Goal: Transaction & Acquisition: Purchase product/service

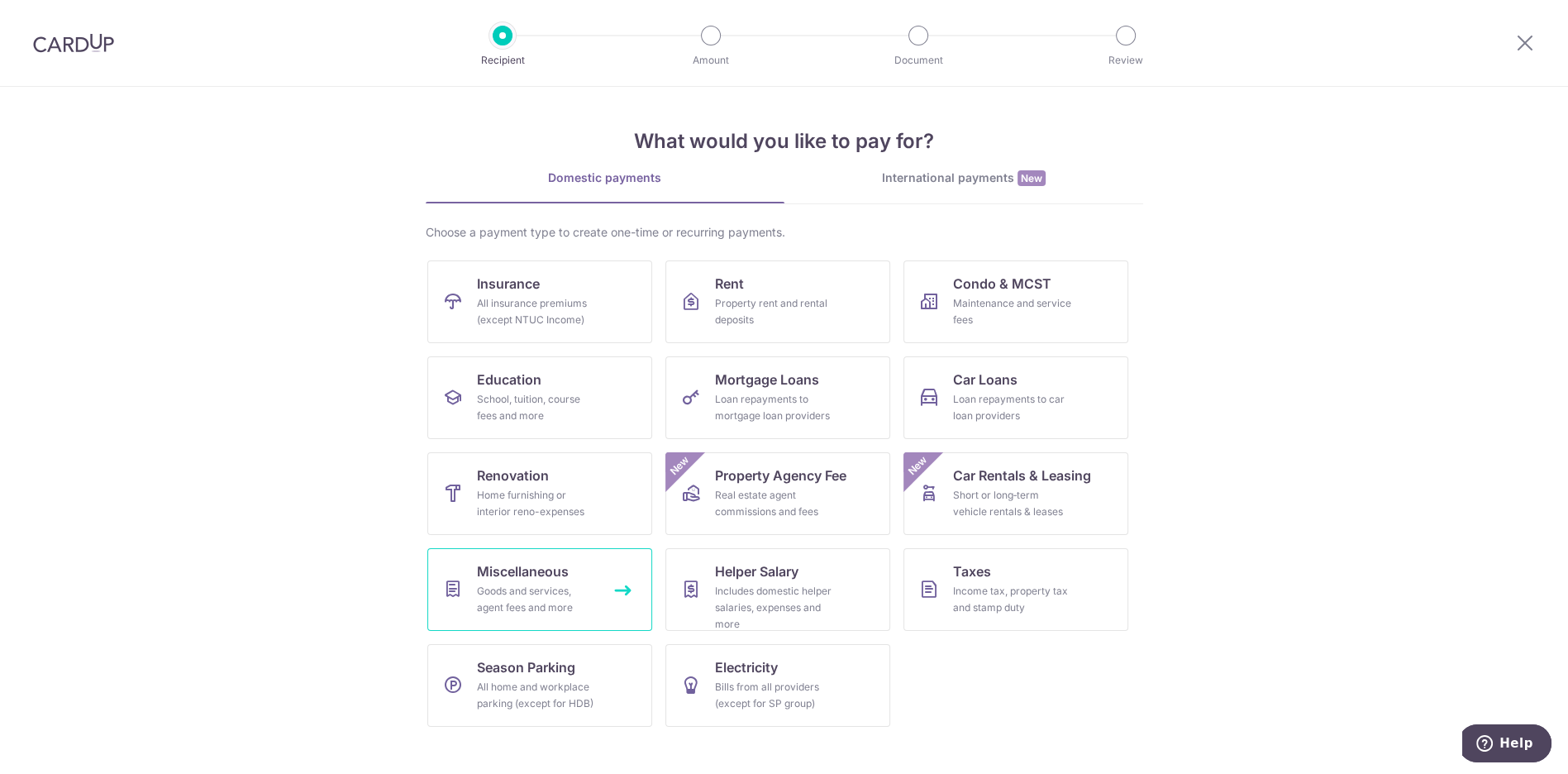
click at [604, 579] on link "Miscellaneous Goods and services, agent fees and more" at bounding box center [540, 589] width 225 height 83
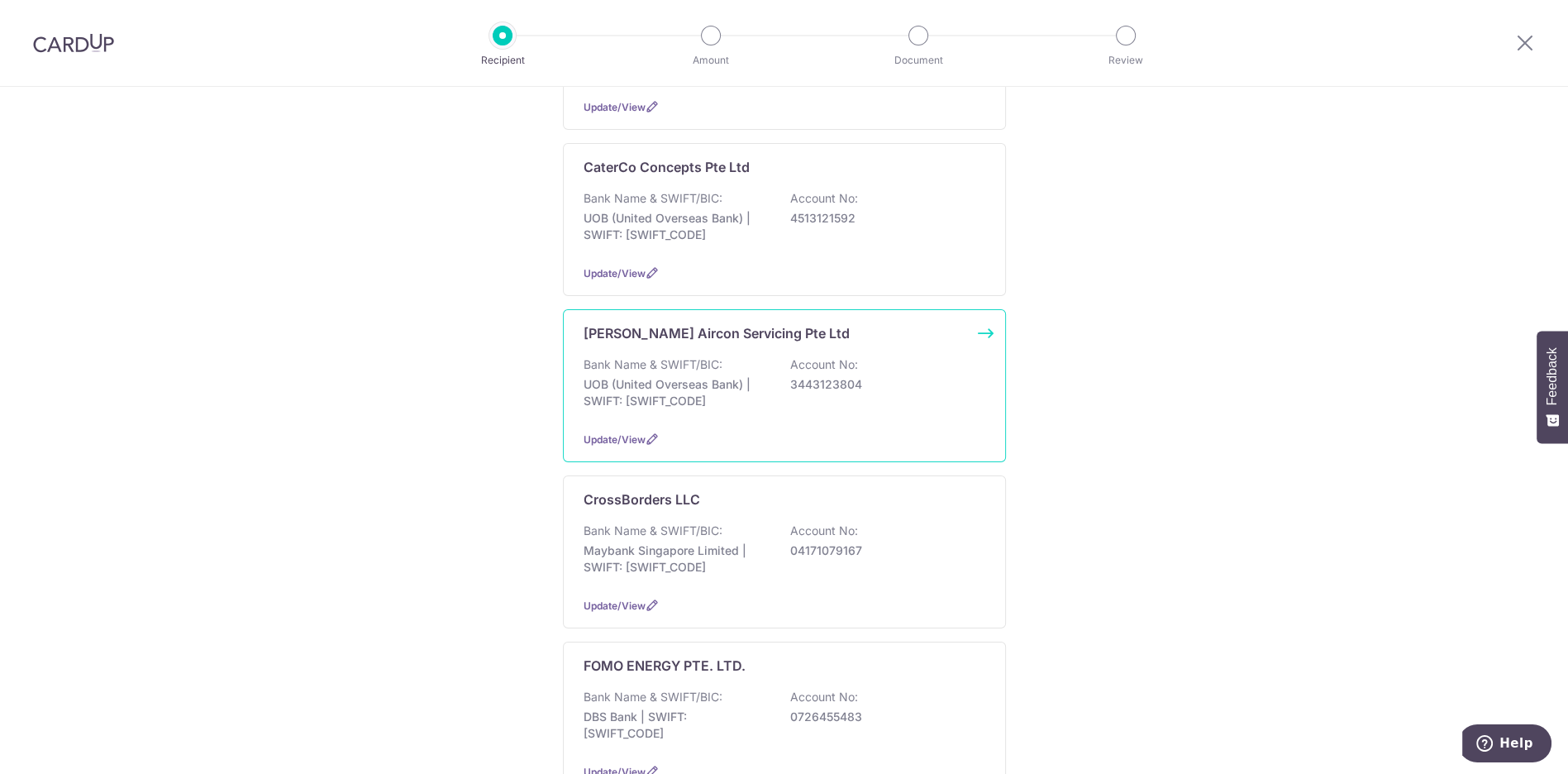
scroll to position [642, 0]
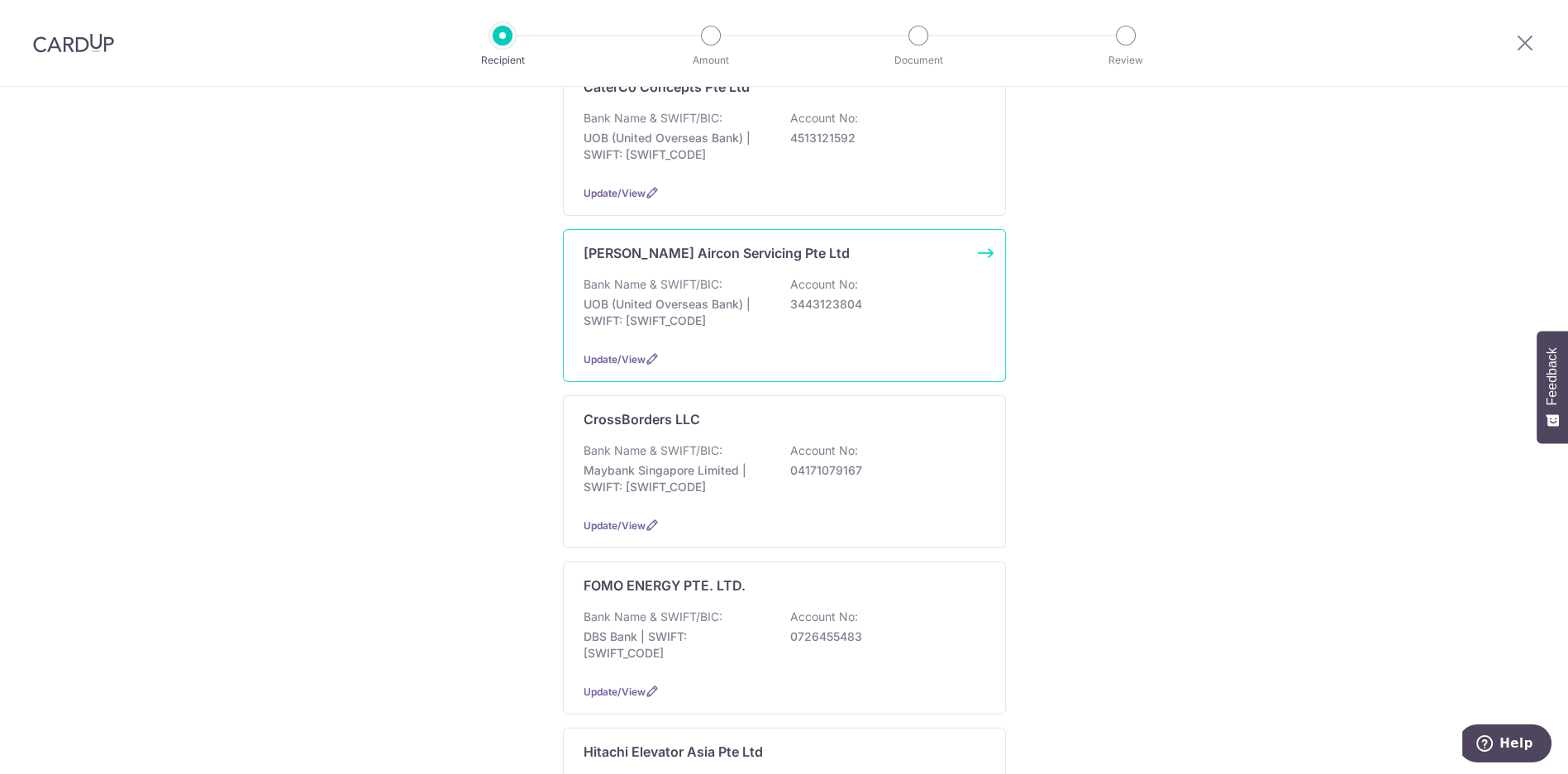
click at [687, 296] on p "UOB (United Overseas Bank) | SWIFT: UOVBSGSGXXX" at bounding box center [676, 313] width 185 height 33
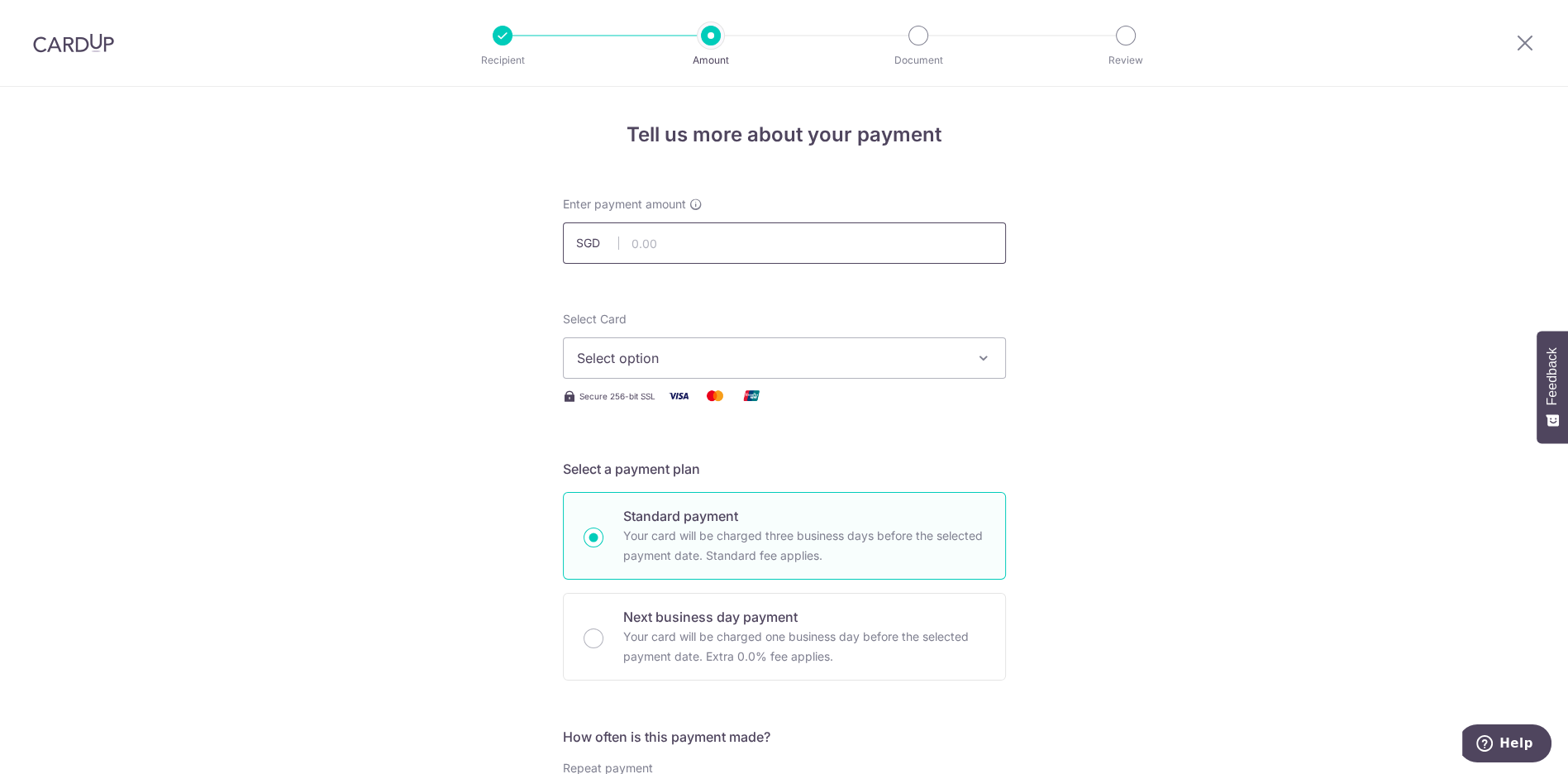
click at [708, 255] on input "text" at bounding box center [784, 243] width 443 height 41
type input "726.00"
click at [695, 358] on span "Select option" at bounding box center [769, 358] width 385 height 20
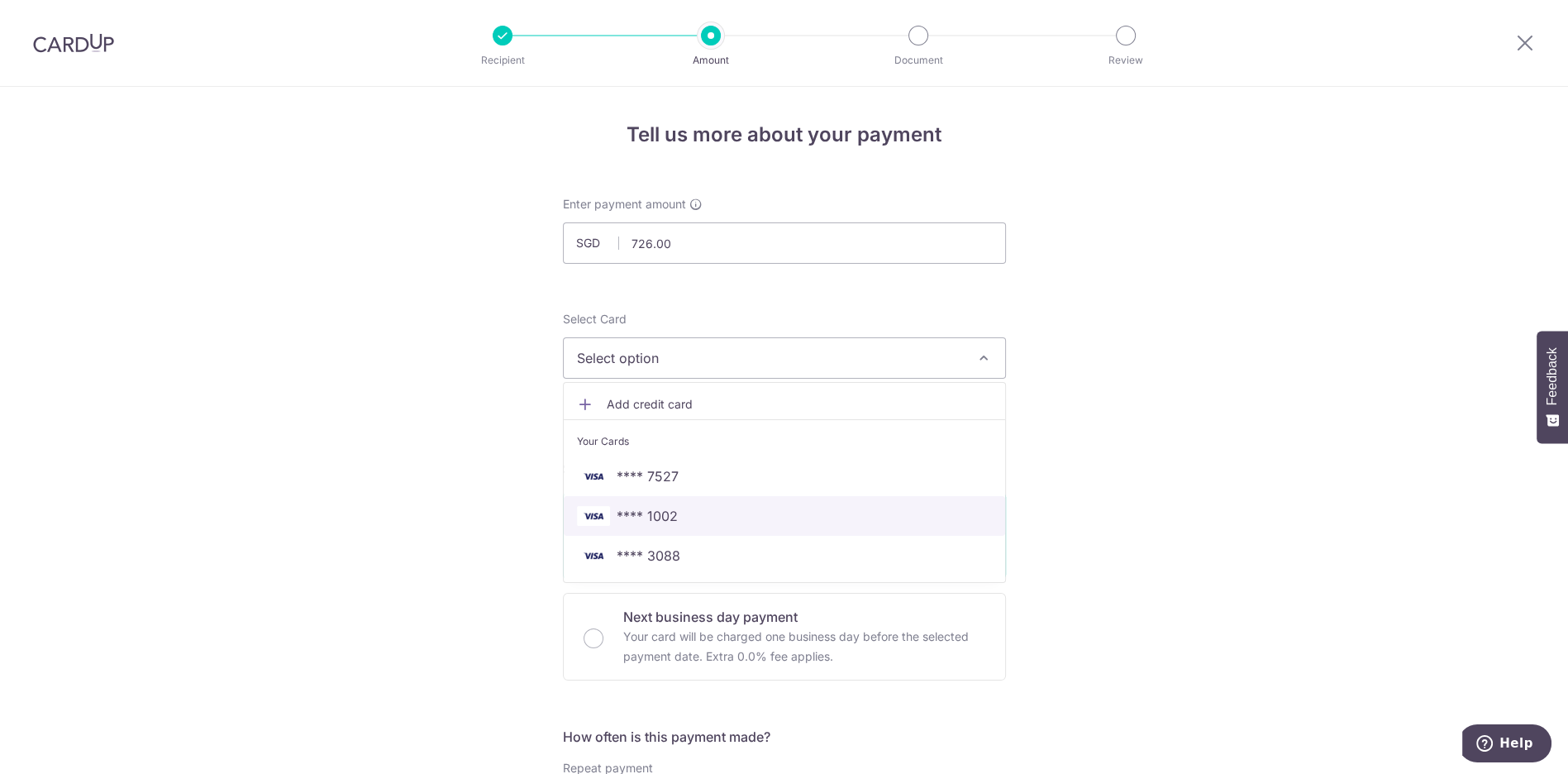
click at [658, 518] on span "**** 1002" at bounding box center [646, 516] width 61 height 20
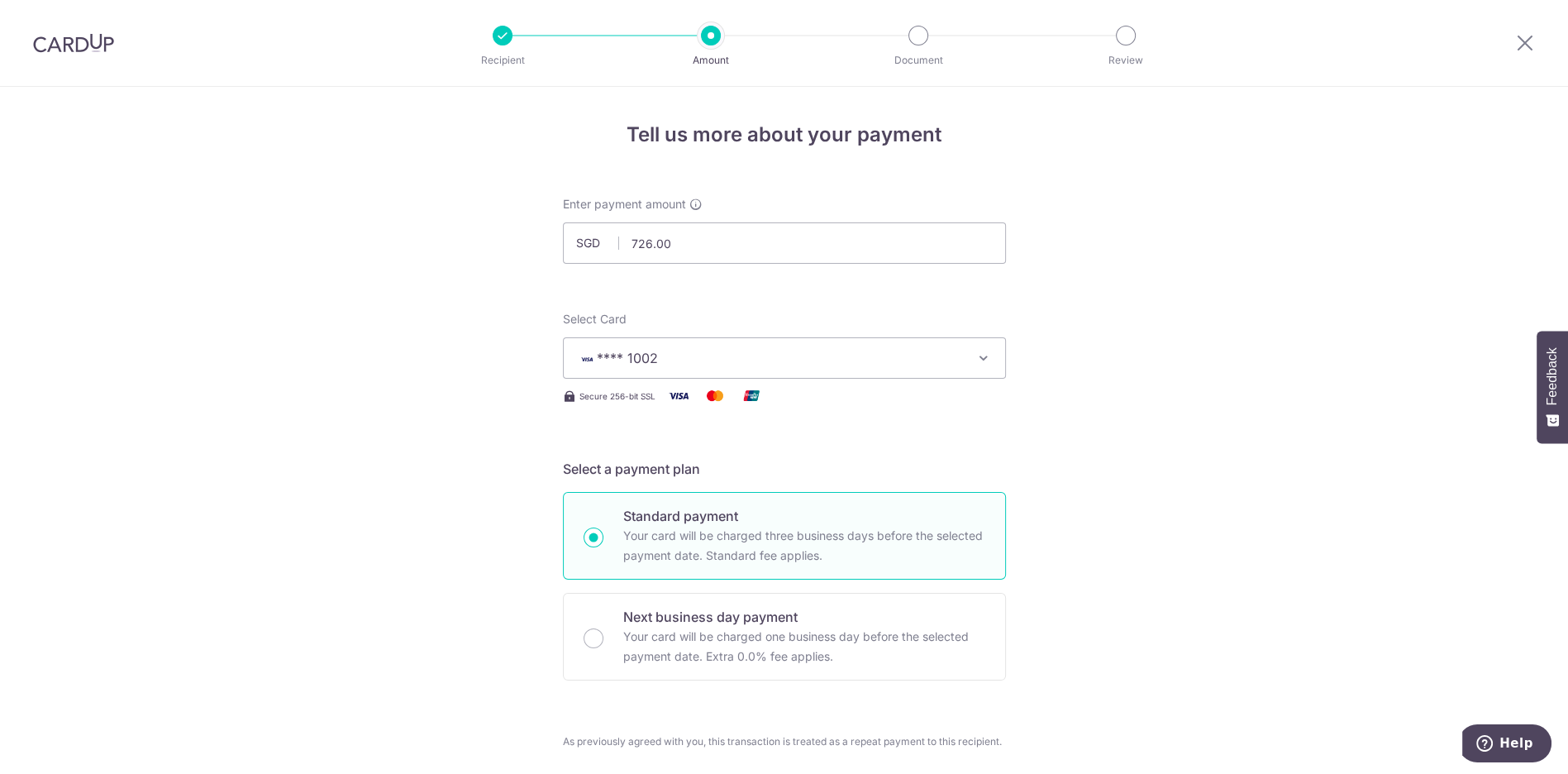
click at [751, 613] on p "Next business day payment" at bounding box center [804, 616] width 362 height 20
click at [603, 628] on input "Next business day payment Your card will be charged one business day before the…" at bounding box center [593, 638] width 20 height 20
radio input "false"
radio input "true"
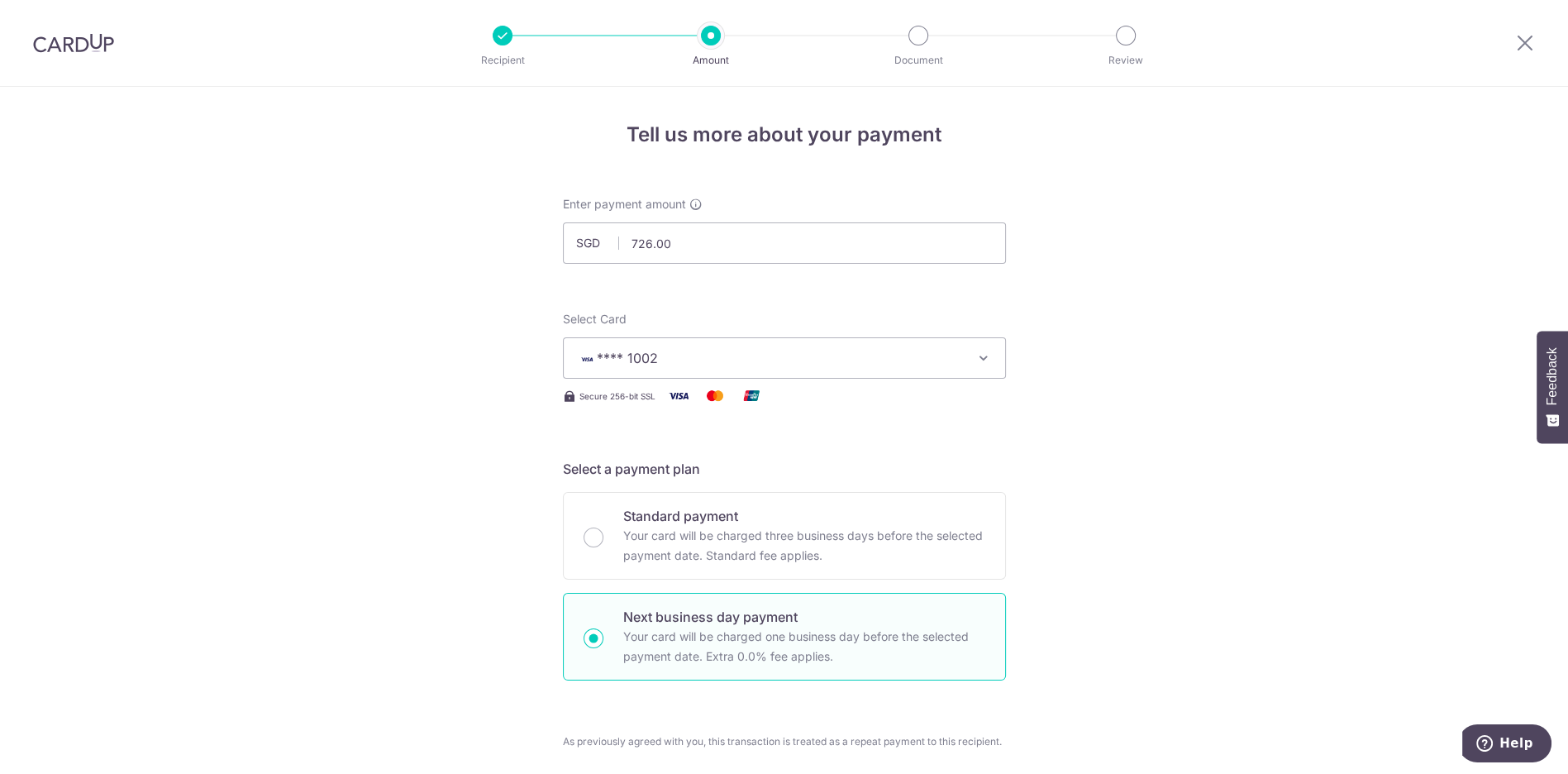
click at [646, 369] on button "**** 1002" at bounding box center [784, 357] width 443 height 41
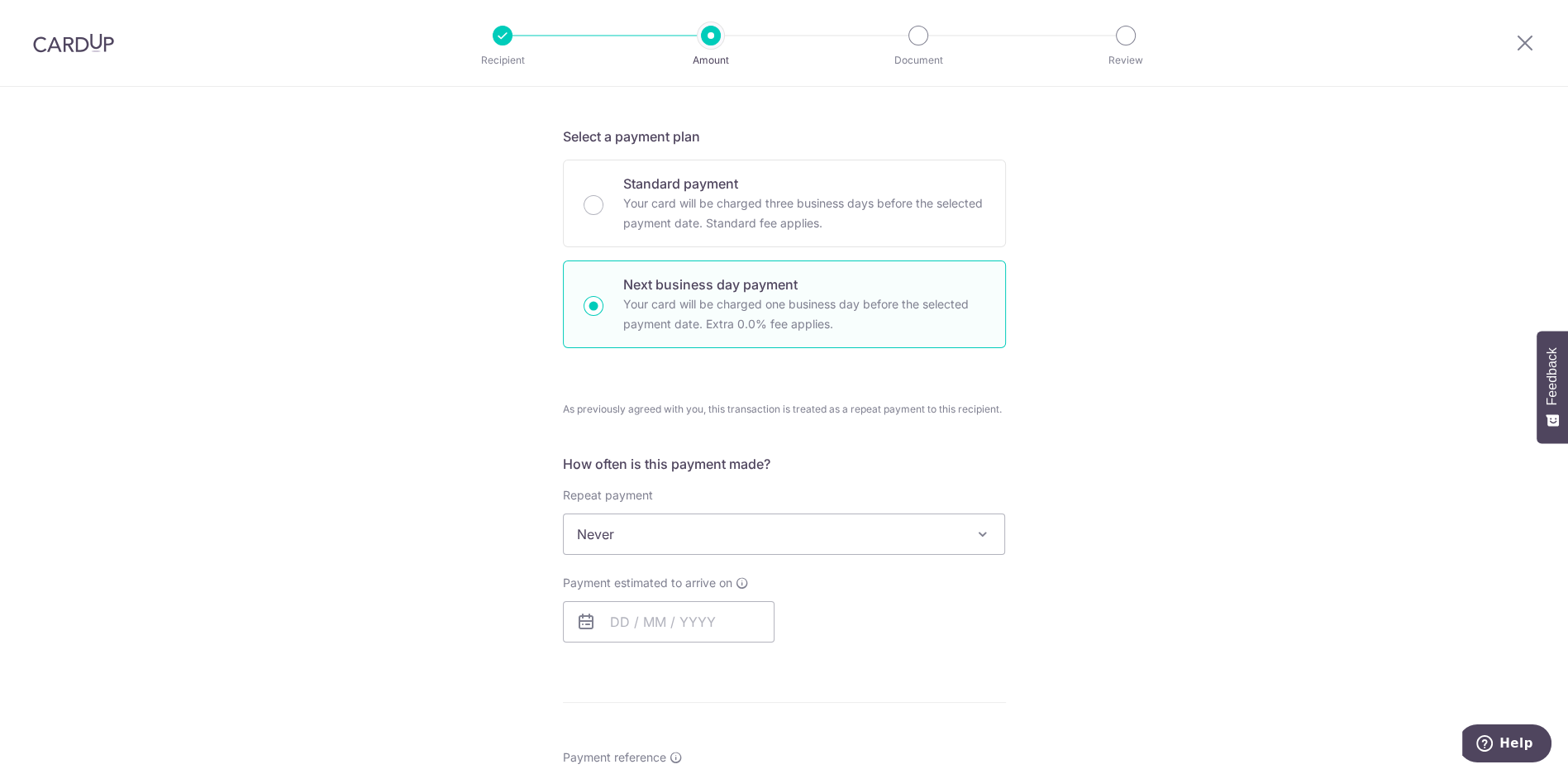
scroll to position [551, 0]
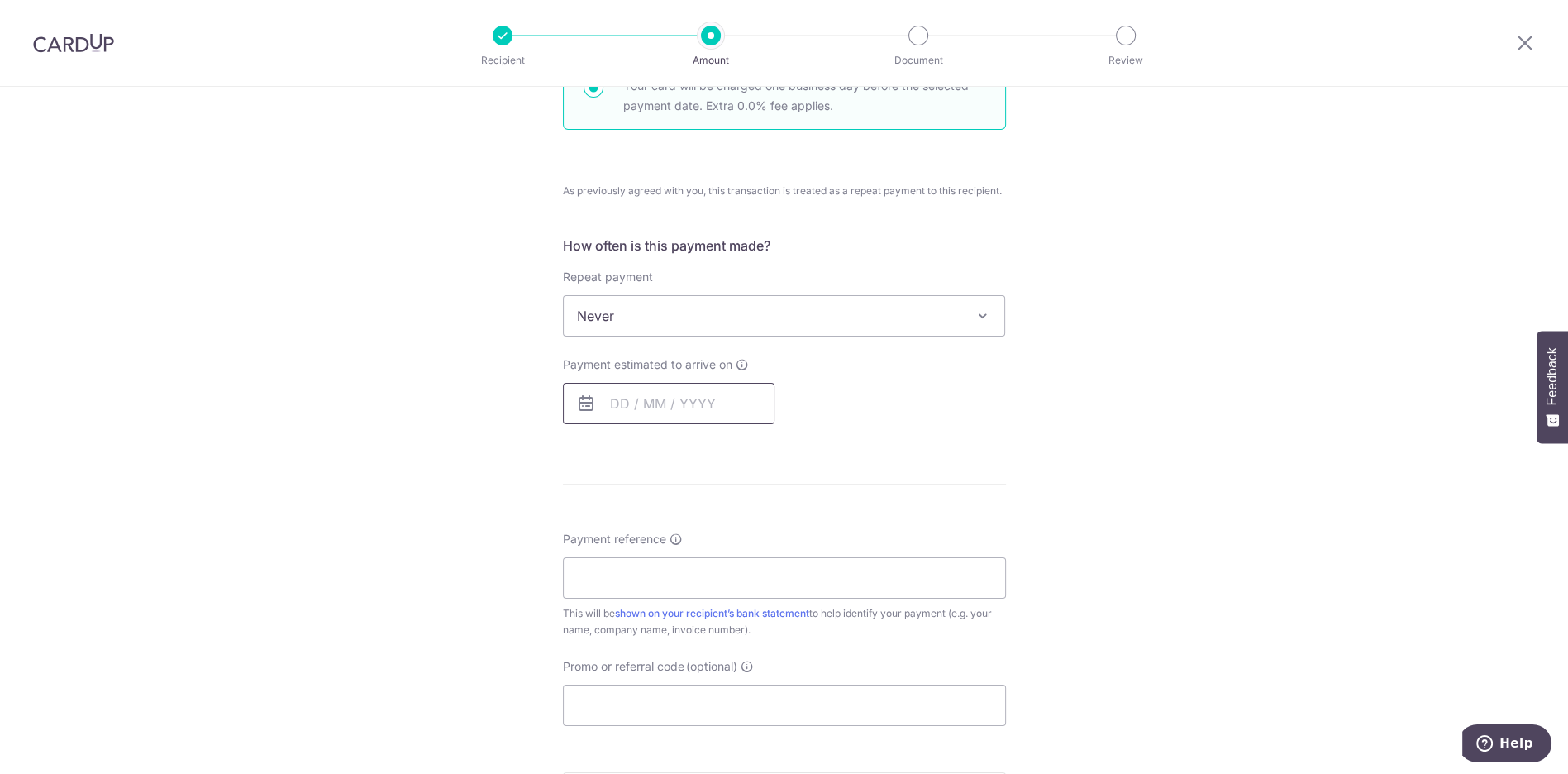
click at [605, 414] on input "text" at bounding box center [668, 403] width 211 height 41
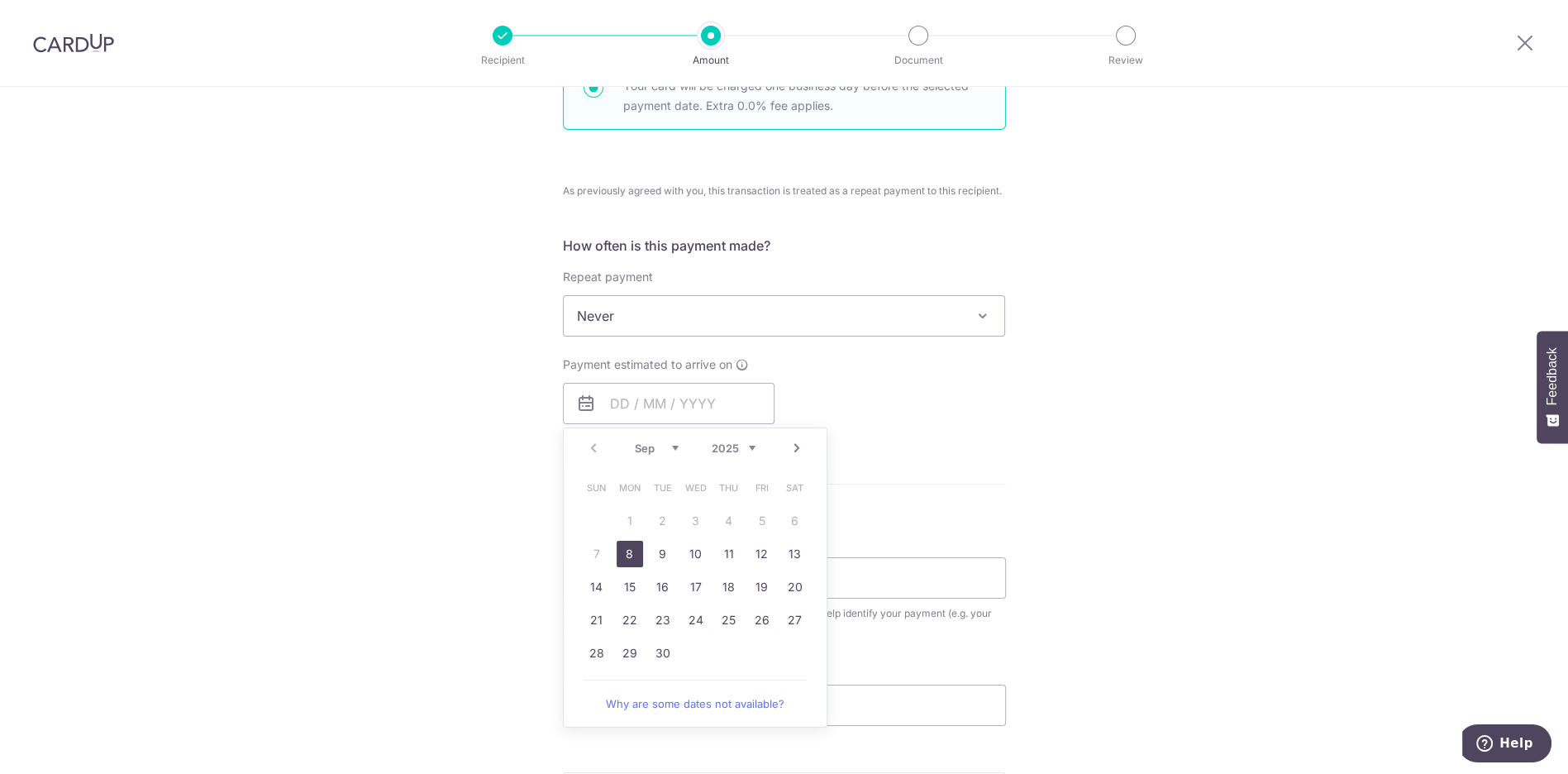
click at [625, 548] on link "8" at bounding box center [629, 553] width 26 height 26
type input "[DATE]"
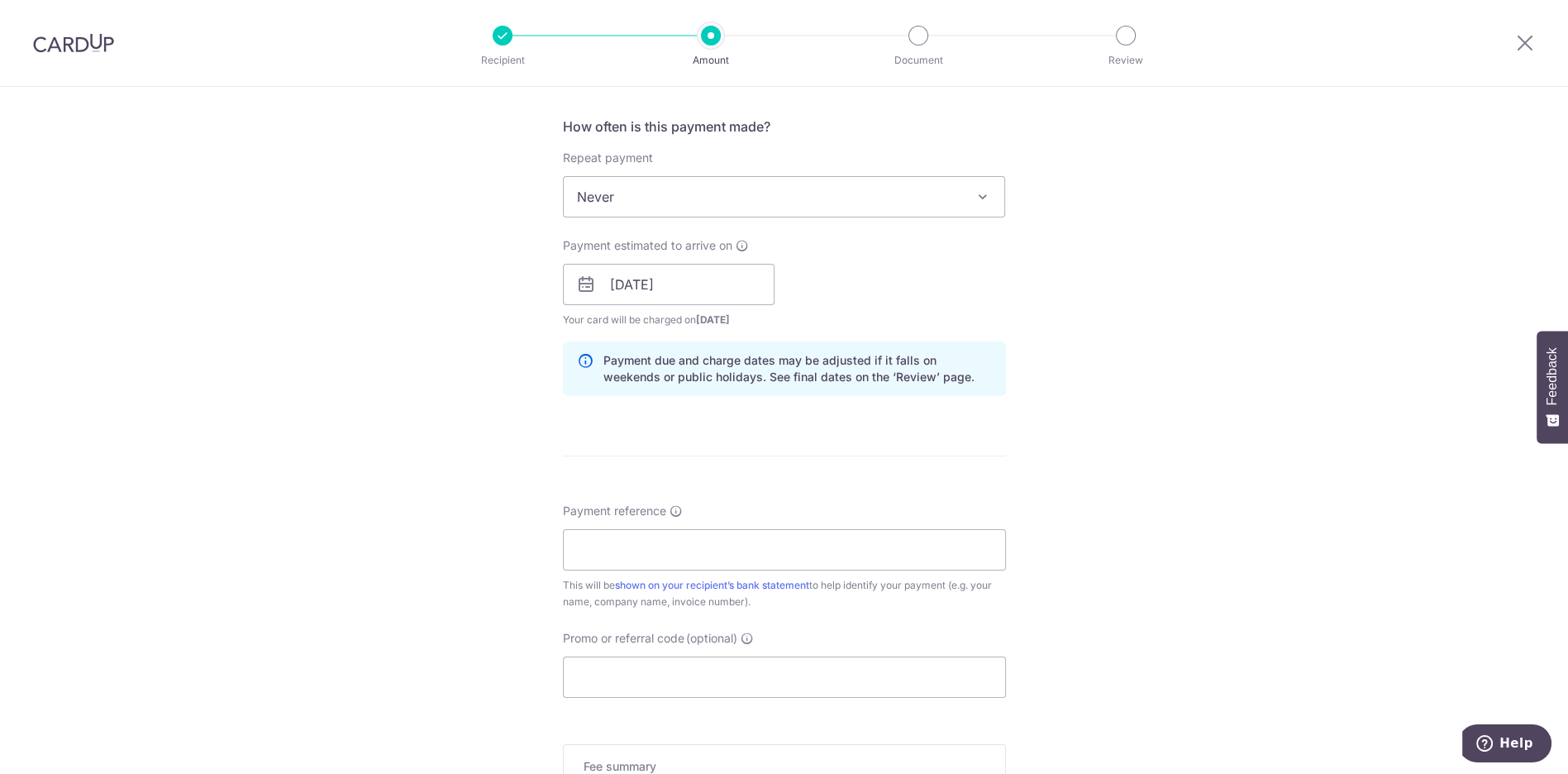
scroll to position [827, 0]
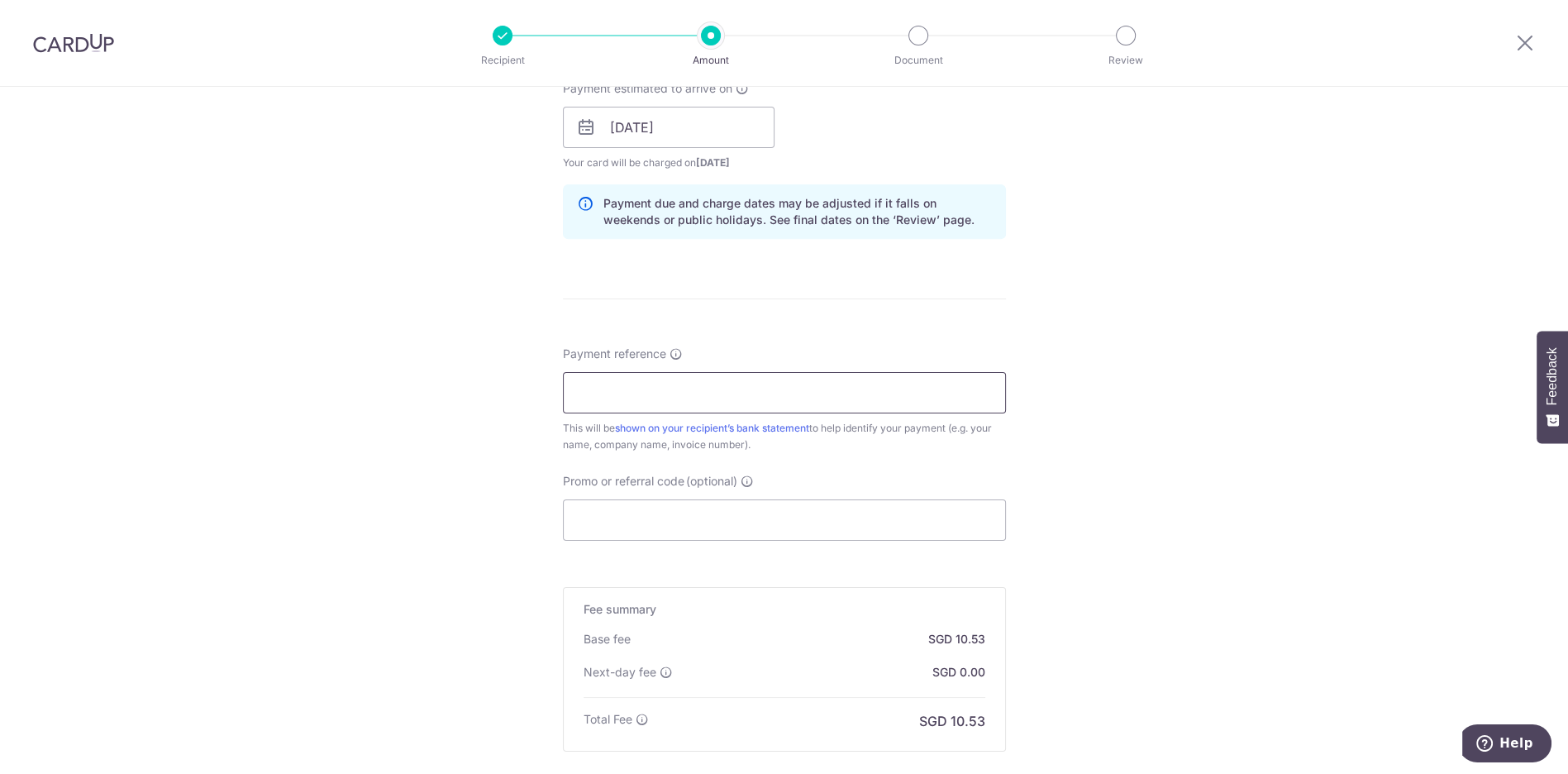
click at [623, 394] on input "Payment reference" at bounding box center [784, 392] width 443 height 41
type input "21093"
click at [358, 420] on div "Tell us more about your payment Enter payment amount SGD 726.00 726.00 Select C…" at bounding box center [784, 112] width 1568 height 1703
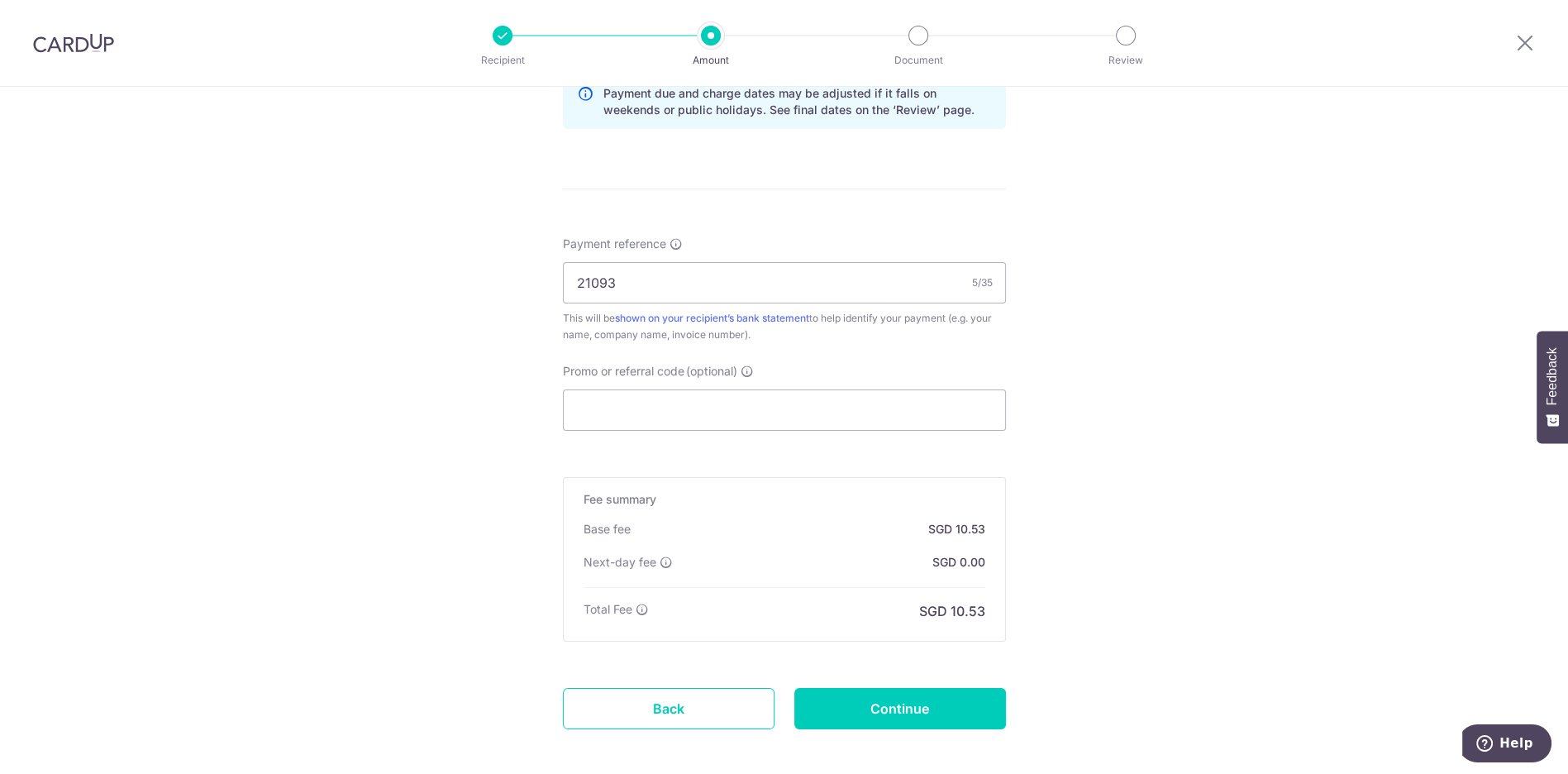
scroll to position [1015, 0]
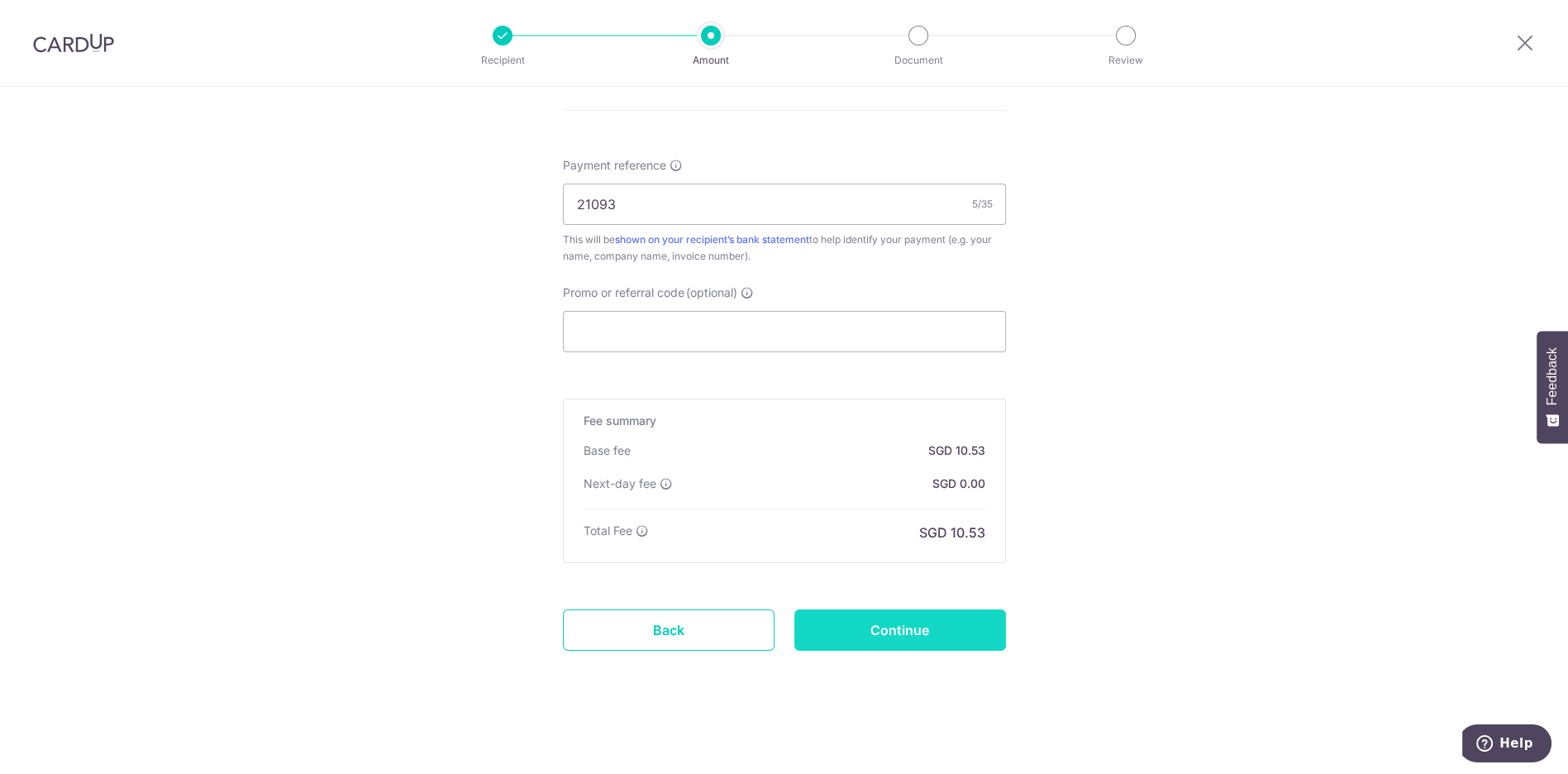
click at [936, 638] on input "Continue" at bounding box center [900, 629] width 211 height 41
type input "Create Schedule"
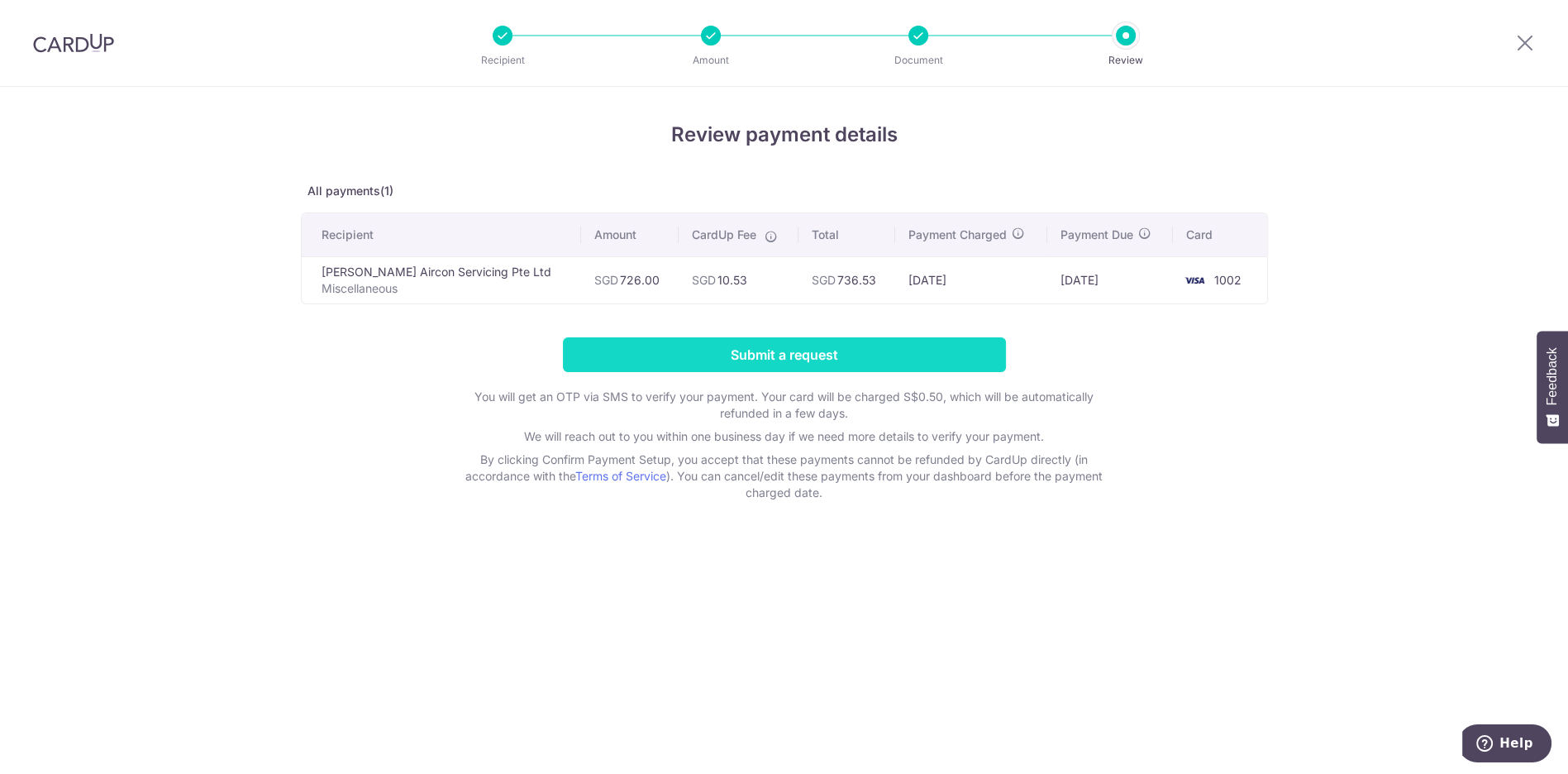
click at [783, 355] on input "Submit a request" at bounding box center [784, 355] width 443 height 35
